Goal: Transaction & Acquisition: Purchase product/service

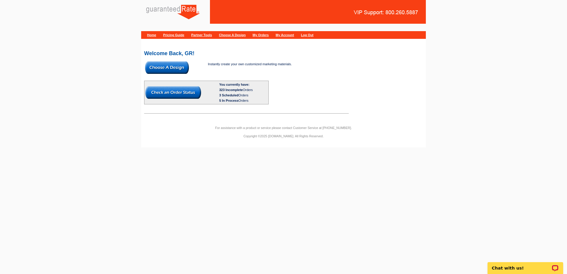
click at [183, 66] on img at bounding box center [167, 67] width 44 height 12
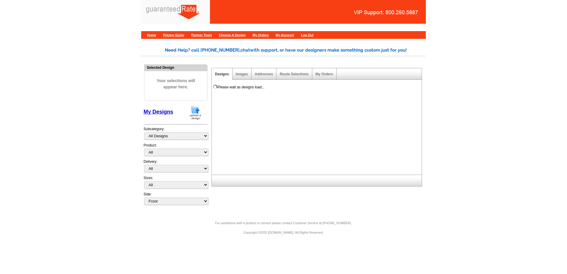
click at [195, 114] on img at bounding box center [195, 112] width 15 height 15
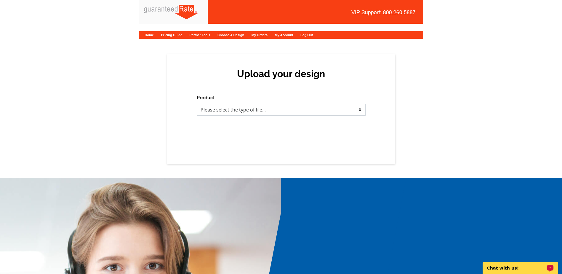
click at [250, 108] on select "Please select the type of file... Postcards Calendars Business Cards Letters an…" at bounding box center [281, 110] width 169 height 12
select select "3"
click at [197, 104] on select "Please select the type of file... Postcards Calendars Business Cards Letters an…" at bounding box center [281, 110] width 169 height 12
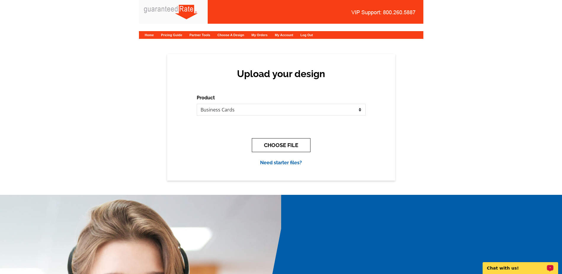
click at [281, 146] on button "CHOOSE FILE" at bounding box center [281, 145] width 59 height 14
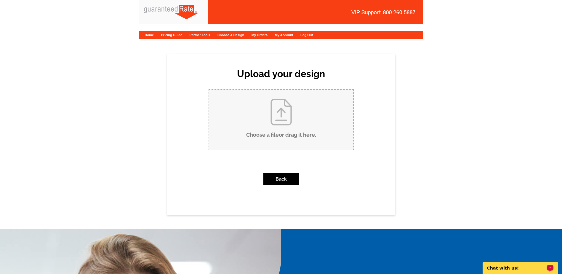
click at [281, 143] on input "Choose a file or drag it here ." at bounding box center [281, 120] width 144 height 60
type input "C:\fakepath\Michelle Chmelar Business Card (1) (1).pdf"
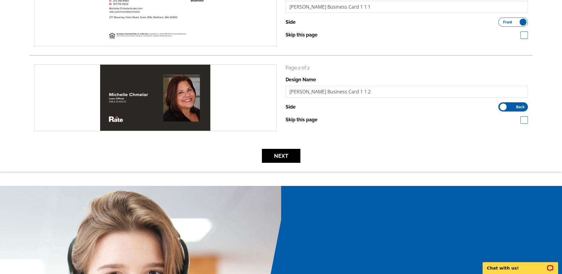
scroll to position [119, 0]
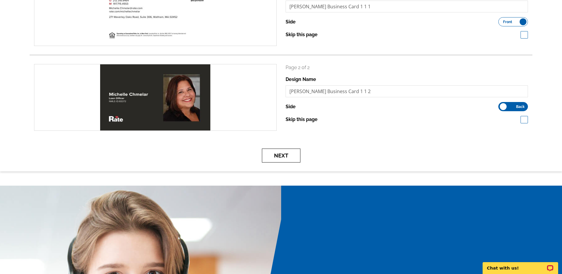
click at [282, 160] on button "Next" at bounding box center [281, 156] width 39 height 14
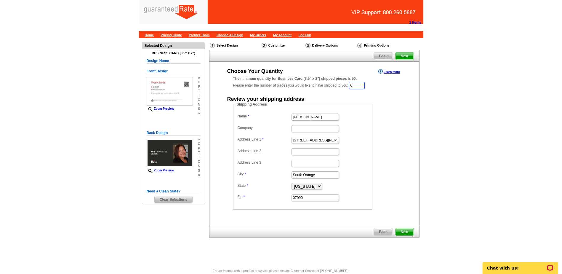
click at [361, 85] on input "0" at bounding box center [357, 85] width 16 height 7
type input "500"
type input "Michelle Chmelar"
type input "22 School St."
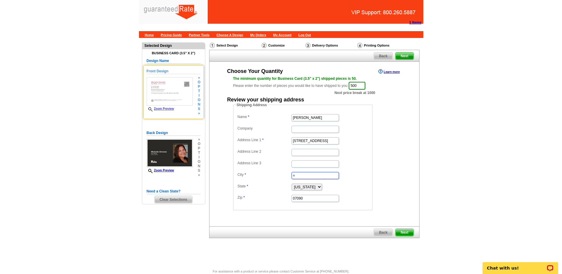
type input "="
click at [318, 177] on input "=" at bounding box center [315, 175] width 47 height 7
paste input "Westminster"
type input "Westminster"
click at [299, 187] on select "Alabama Alaska Arizona Arkansas California Colorado Connecticut District of Col…" at bounding box center [307, 186] width 31 height 7
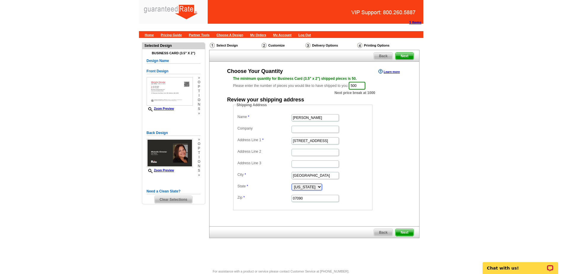
select select "VT"
click at [292, 183] on select "Alabama Alaska Arizona Arkansas California Colorado Connecticut District of Col…" at bounding box center [307, 186] width 31 height 7
click at [304, 197] on input "07090" at bounding box center [315, 198] width 47 height 7
paste input "05158"
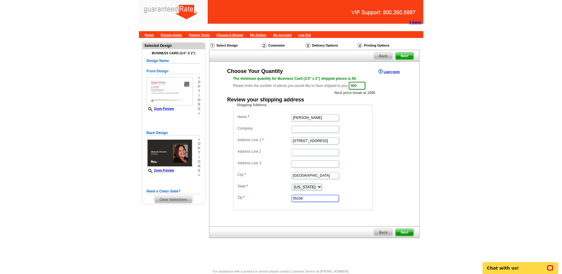
type input "05158"
click at [406, 234] on span "Next" at bounding box center [405, 232] width 18 height 7
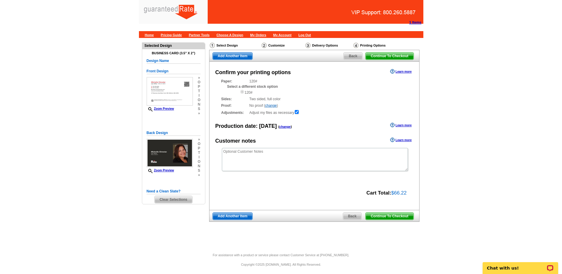
click at [382, 214] on span "Continue To Checkout" at bounding box center [390, 216] width 48 height 7
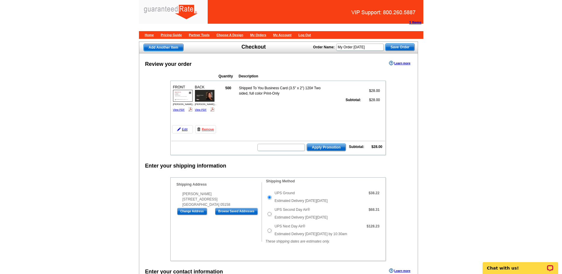
click at [282, 216] on span "Estimated Delivery on Wednesday, Oct 1st" at bounding box center [301, 217] width 53 height 4
click at [270, 212] on td at bounding box center [270, 213] width 8 height 17
click at [270, 214] on input "UPS Second Day Air®" at bounding box center [270, 214] width 4 height 4
radio input "true"
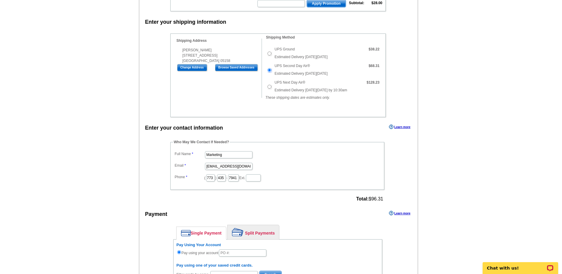
scroll to position [148, 0]
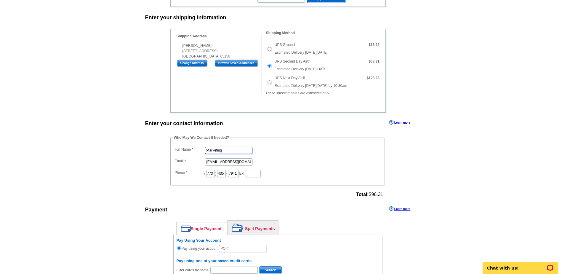
click at [222, 147] on input "Marketing" at bounding box center [228, 150] width 47 height 7
type input "[PERSON_NAME]"
type input "[PERSON_NAME][EMAIL_ADDRESS][PERSON_NAME][DOMAIN_NAME]"
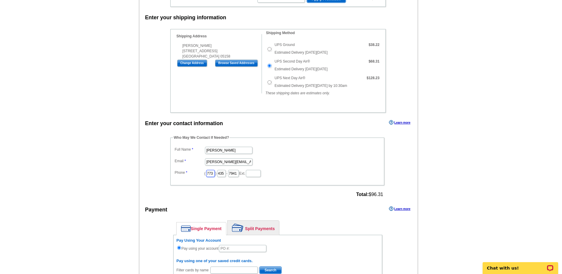
click at [215, 173] on input "773" at bounding box center [210, 173] width 9 height 7
type input "7"
type input "312"
type input "509"
type input "4259"
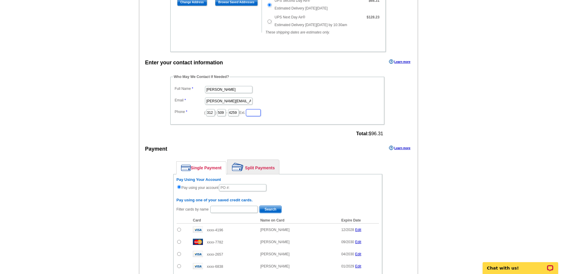
scroll to position [216, 0]
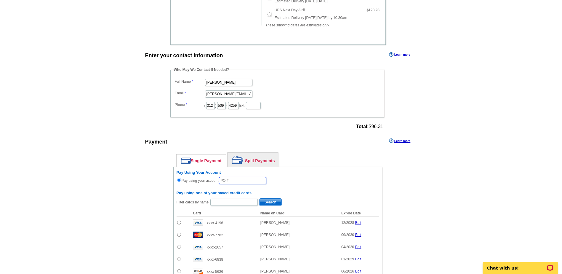
click at [234, 179] on input "text" at bounding box center [242, 180] width 47 height 7
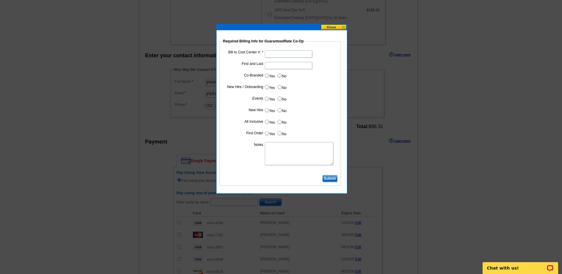
type input "09262025_950_AH"
click at [284, 50] on dd at bounding box center [281, 53] width 116 height 9
paste input "1060"
type input "1060"
type input "[PERSON_NAME]"
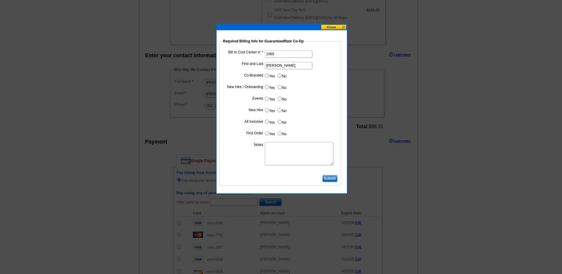
click at [281, 75] on input "No" at bounding box center [280, 76] width 4 height 4
radio input "true"
click at [280, 87] on input "No" at bounding box center [280, 87] width 4 height 4
radio input "true"
click at [282, 98] on label "No" at bounding box center [281, 98] width 9 height 7
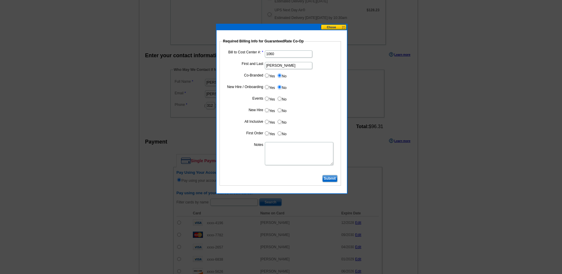
click at [282, 98] on input "No" at bounding box center [280, 99] width 4 height 4
radio input "true"
click at [283, 111] on label "No" at bounding box center [281, 110] width 9 height 7
click at [282, 111] on input "No" at bounding box center [280, 110] width 4 height 4
radio input "true"
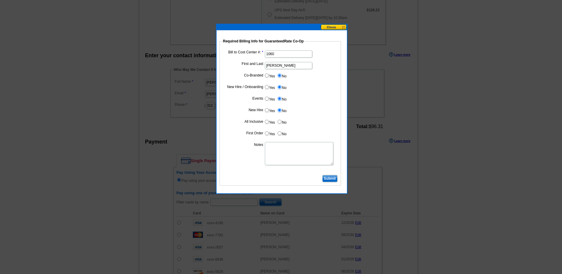
click at [281, 124] on label "No" at bounding box center [281, 121] width 9 height 7
click at [281, 124] on input "No" at bounding box center [280, 122] width 4 height 4
radio input "true"
click at [282, 134] on label "No" at bounding box center [281, 133] width 9 height 7
click at [282, 134] on input "No" at bounding box center [280, 133] width 4 height 4
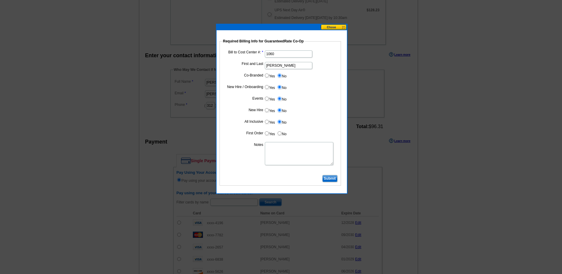
radio input "true"
click at [282, 147] on textarea "Notes" at bounding box center [299, 153] width 68 height 23
type textarea "Bill to Cost Center"
click at [331, 180] on input "Submit" at bounding box center [330, 178] width 15 height 7
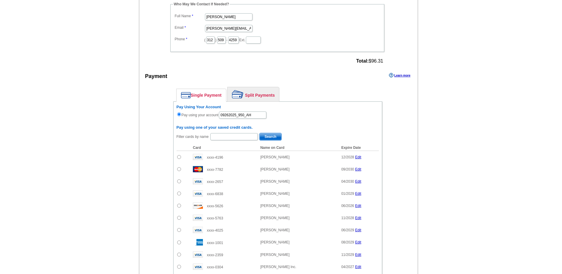
scroll to position [394, 0]
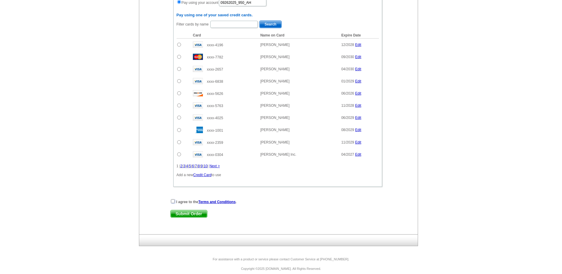
click at [173, 202] on input "checkbox" at bounding box center [173, 201] width 4 height 4
checkbox input "true"
click at [180, 212] on span "Submit Order" at bounding box center [189, 213] width 36 height 7
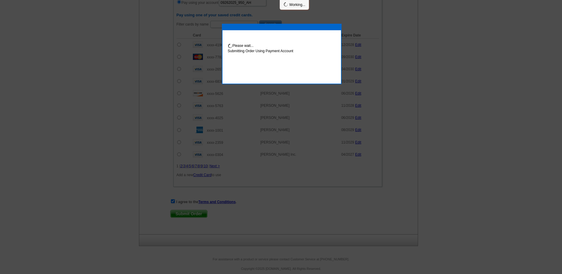
scroll to position [424, 0]
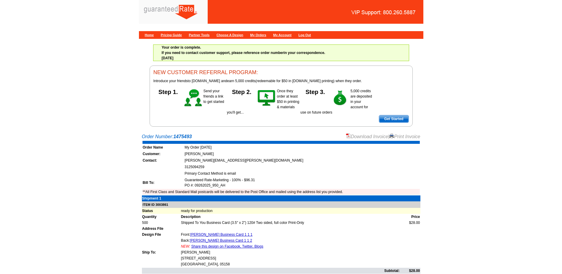
click at [381, 138] on link "Download Invoice" at bounding box center [367, 136] width 42 height 5
